Goal: Information Seeking & Learning: Find specific page/section

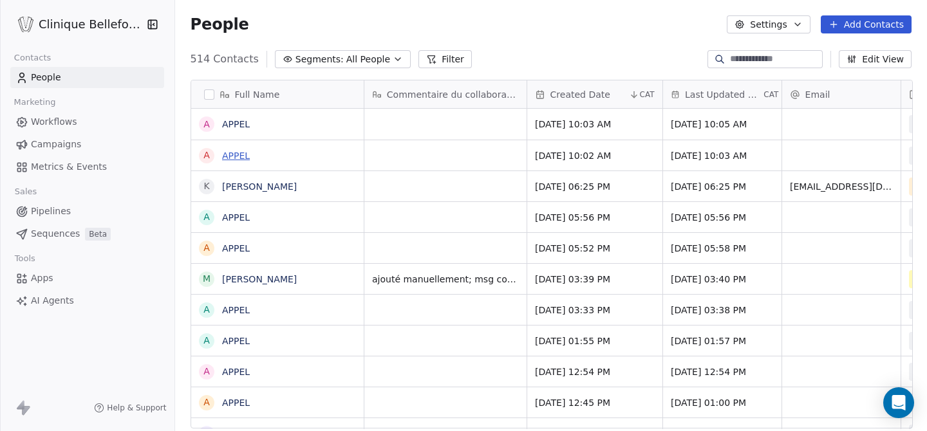
click at [240, 155] on link "APPEL" at bounding box center [236, 156] width 28 height 10
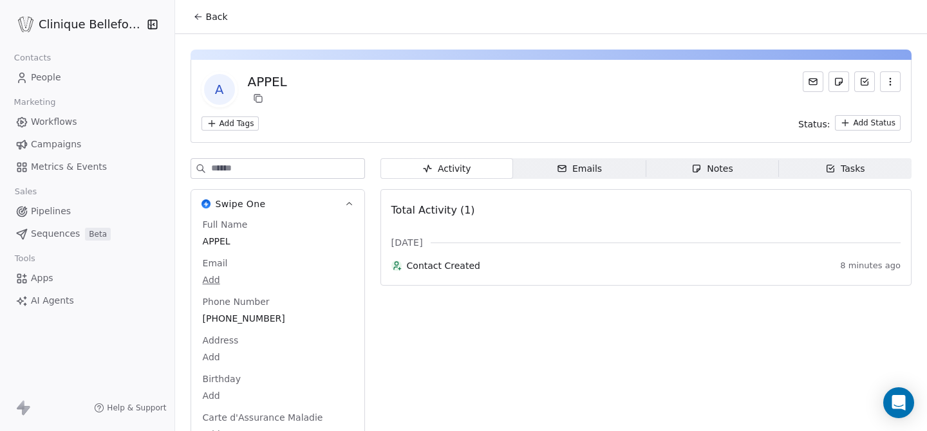
click at [212, 13] on span "Back" at bounding box center [217, 16] width 22 height 13
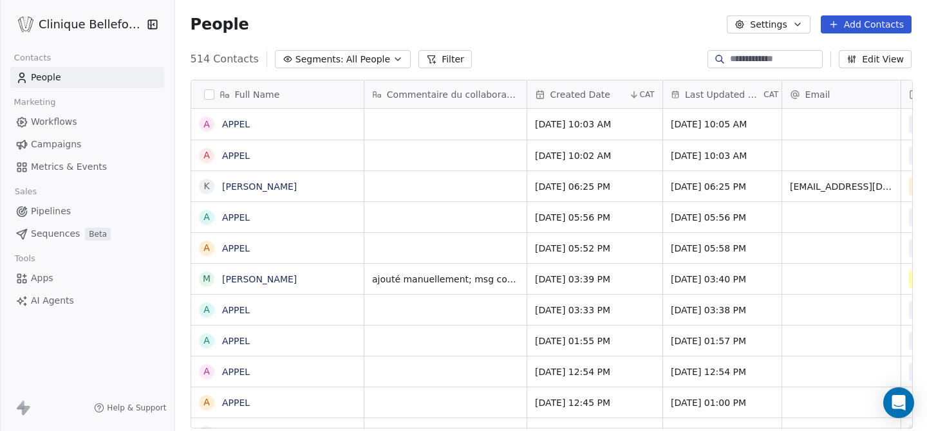
scroll to position [379, 753]
click at [237, 126] on link "APPEL" at bounding box center [236, 124] width 28 height 10
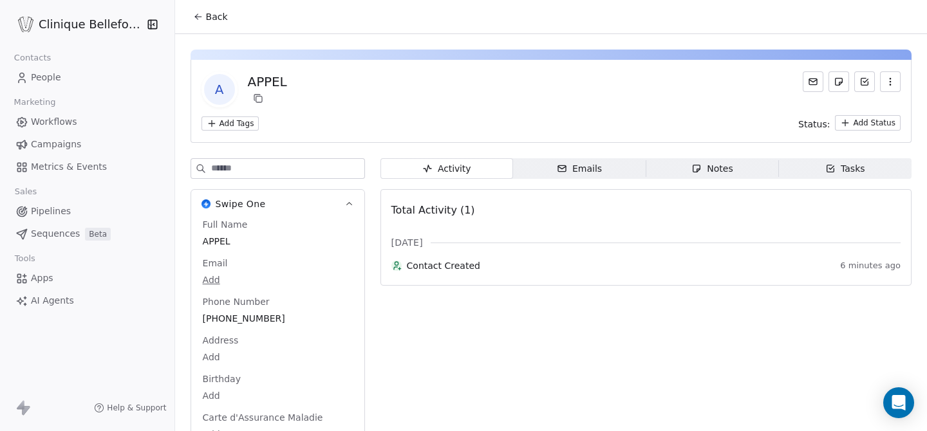
click at [213, 16] on span "Back" at bounding box center [217, 16] width 22 height 13
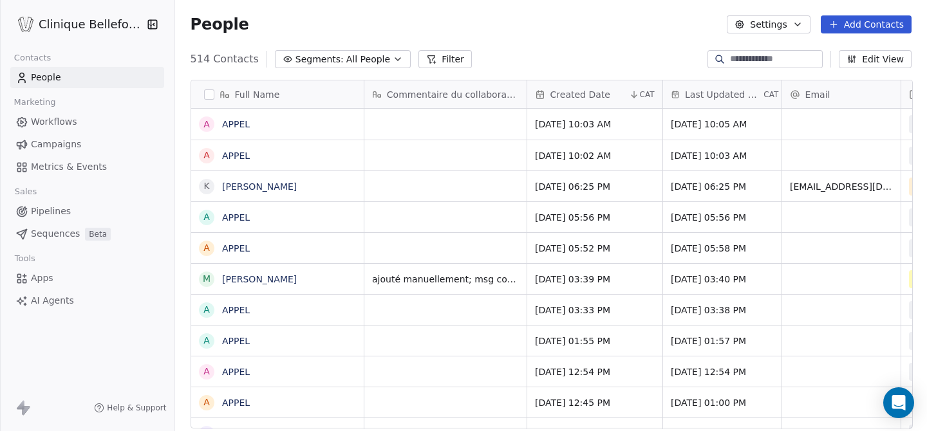
scroll to position [379, 753]
click at [237, 188] on link "Karina Ardiles" at bounding box center [259, 187] width 75 height 10
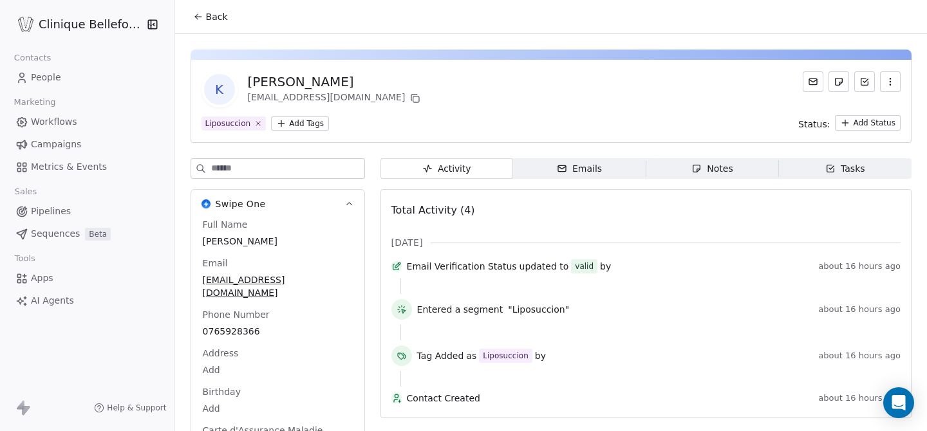
click at [212, 15] on span "Back" at bounding box center [217, 16] width 22 height 13
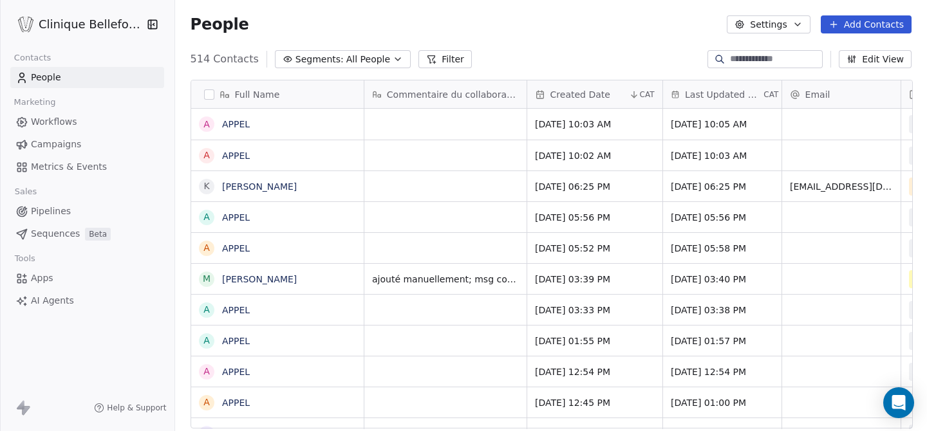
scroll to position [379, 753]
click at [237, 214] on link "APPEL" at bounding box center [236, 217] width 28 height 10
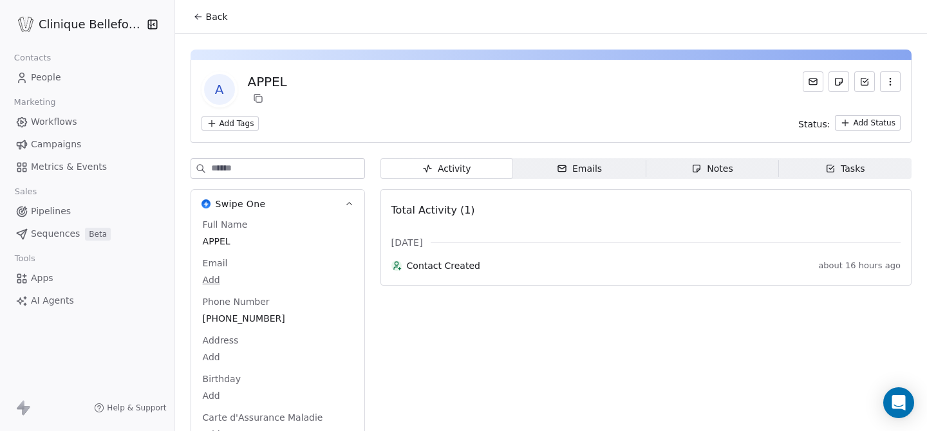
click at [215, 19] on span "Back" at bounding box center [217, 16] width 22 height 13
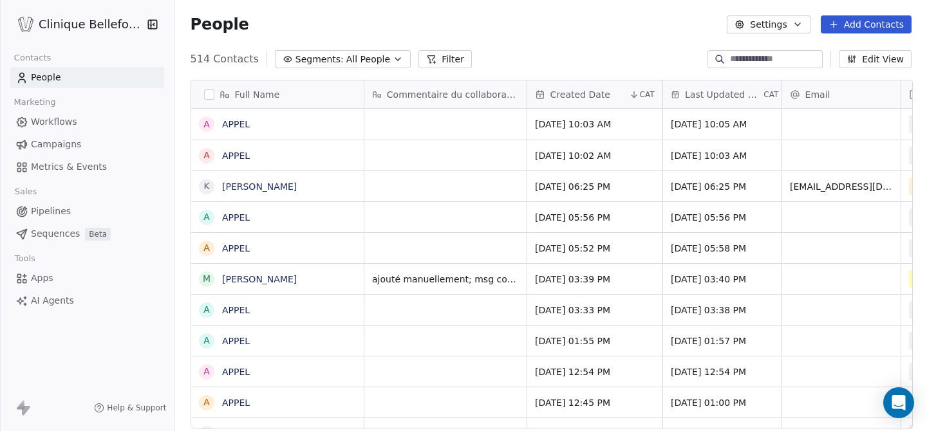
scroll to position [379, 753]
click at [234, 251] on link "APPEL" at bounding box center [236, 248] width 28 height 10
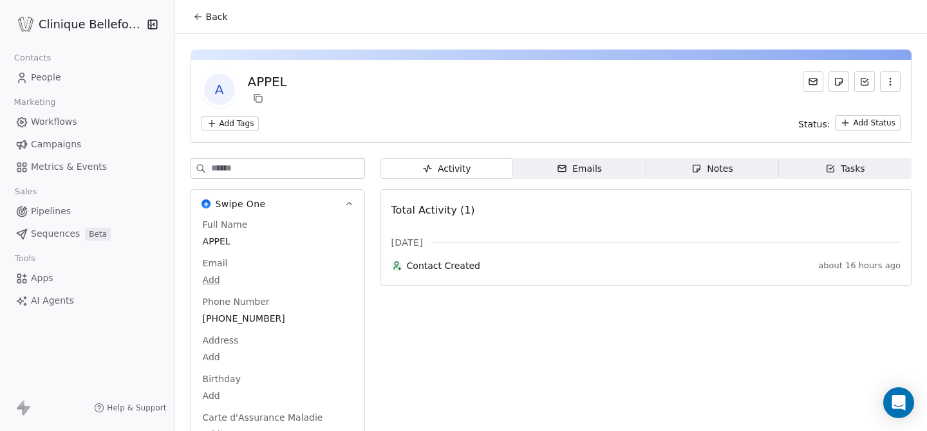
click at [211, 21] on span "Back" at bounding box center [217, 16] width 22 height 13
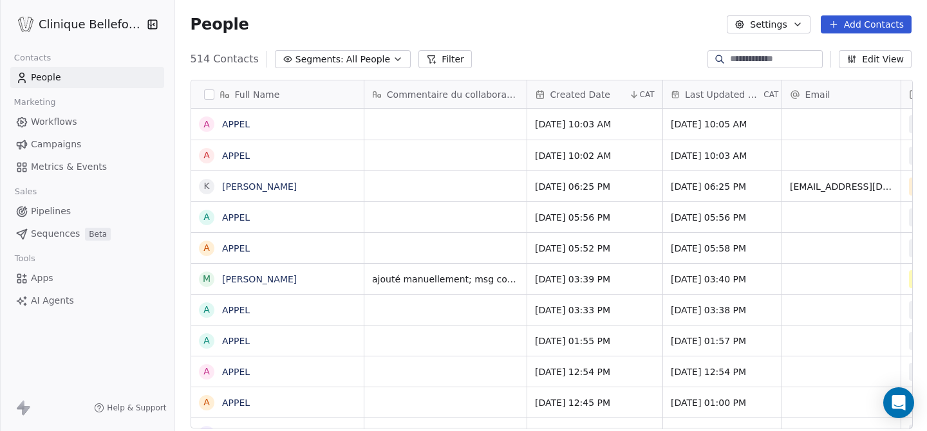
scroll to position [379, 753]
click at [236, 313] on link "APPEL" at bounding box center [236, 310] width 28 height 10
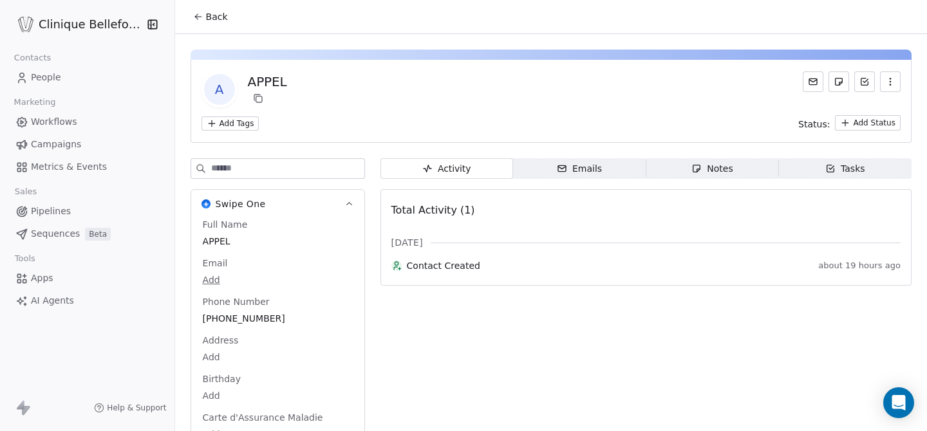
click at [211, 15] on span "Back" at bounding box center [217, 16] width 22 height 13
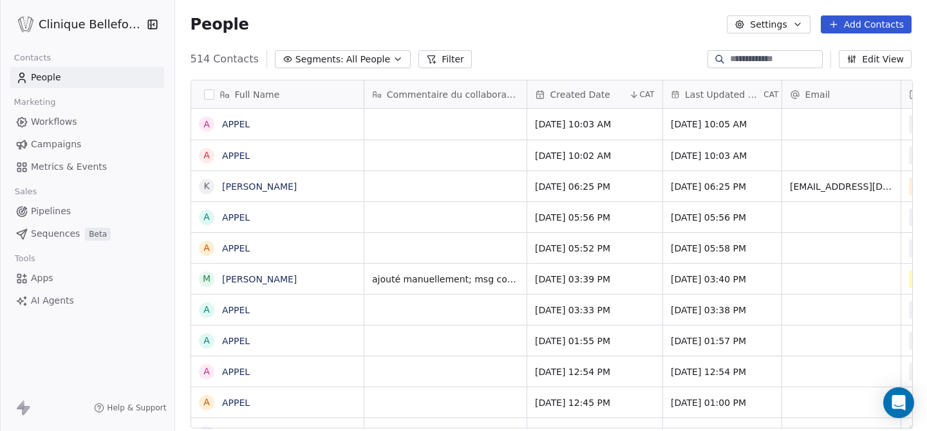
click at [760, 59] on input at bounding box center [775, 59] width 90 height 13
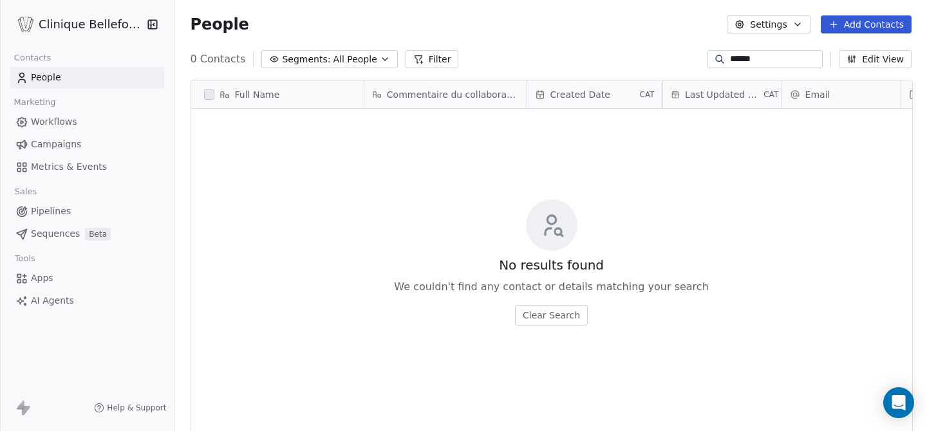
type input "*******"
drag, startPoint x: 755, startPoint y: 56, endPoint x: 709, endPoint y: 56, distance: 46.4
click at [709, 56] on div "*******" at bounding box center [765, 59] width 115 height 18
